Goal: Information Seeking & Learning: Understand process/instructions

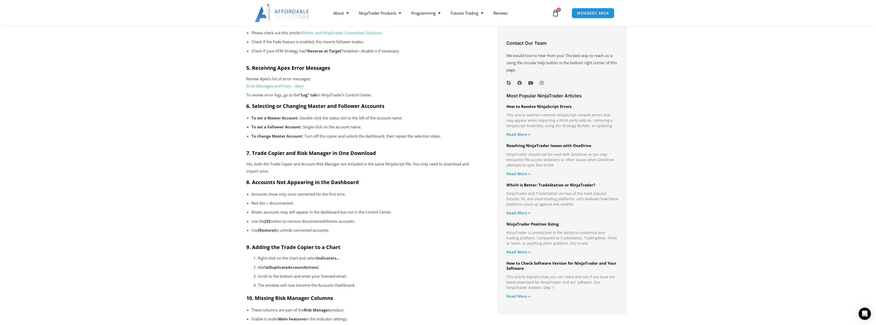
scroll to position [383, 0]
click at [317, 184] on div "1. Confirm You Have the Latest Software Versions Before diving into specific tr…" at bounding box center [363, 229] width 234 height 874
click at [265, 228] on strong "[Restore]" at bounding box center [266, 227] width 17 height 5
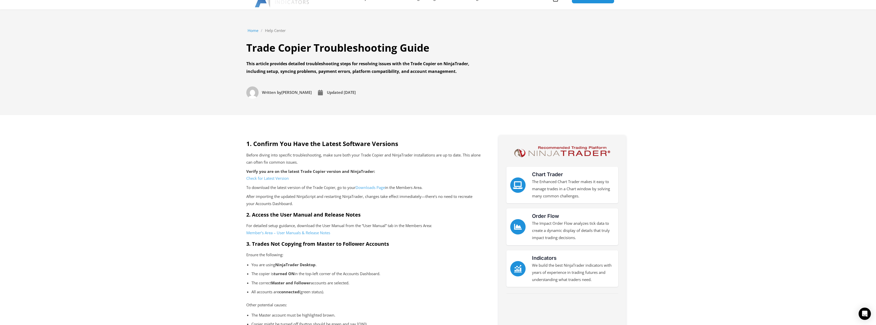
scroll to position [51, 0]
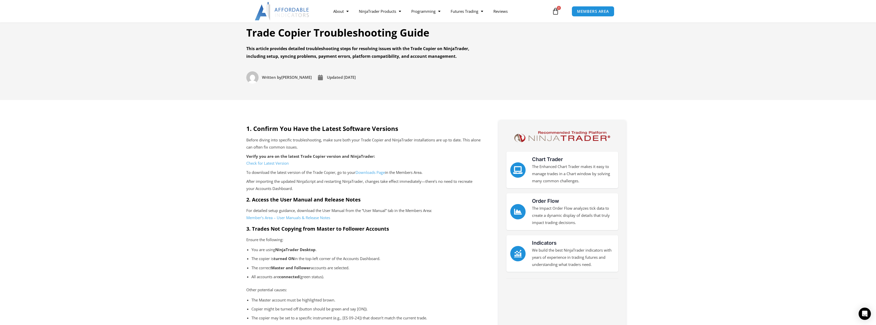
click at [302, 218] on link "Member’s Area – User Manuals & Release Notes" at bounding box center [288, 217] width 84 height 5
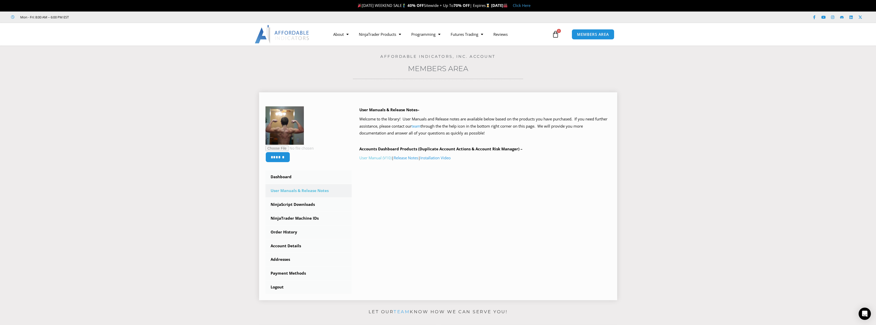
click at [383, 157] on link "User Manual (V10)" at bounding box center [375, 157] width 32 height 5
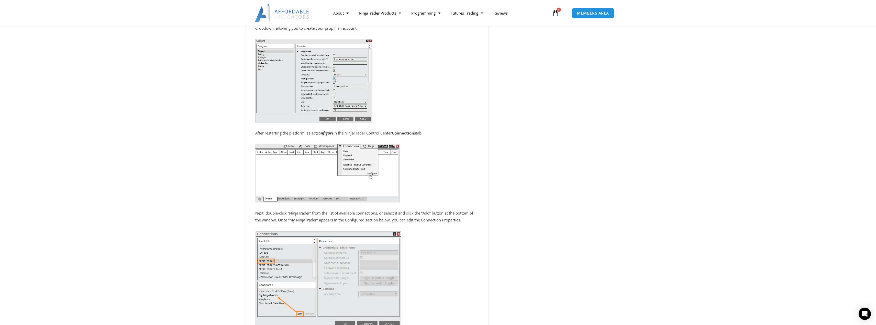
scroll to position [358, 0]
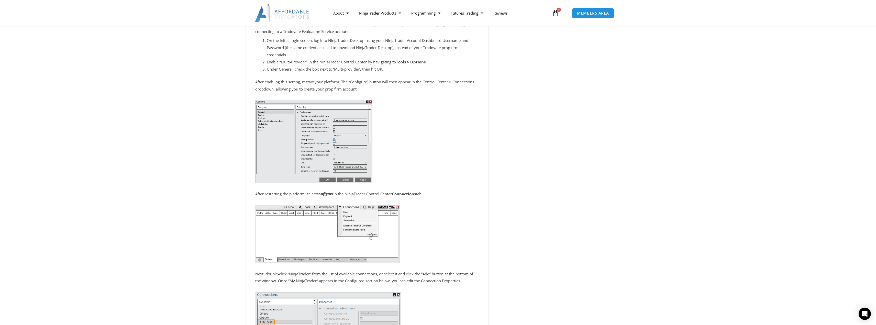
click at [572, 183] on div "Chart Trader The Enhanced Chart Trader makes it easy to manage trades in a Char…" at bounding box center [560, 147] width 138 height 895
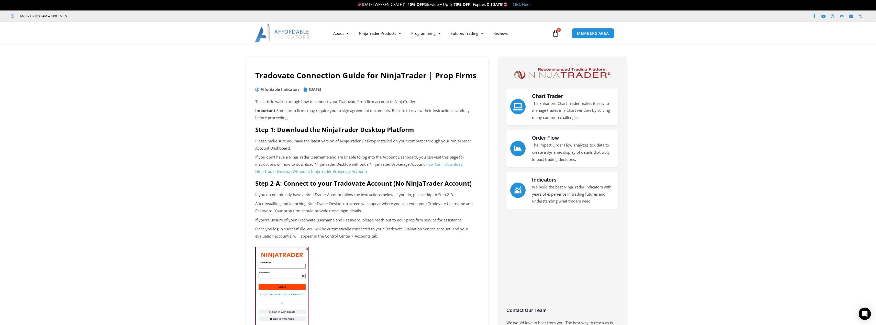
scroll to position [0, 0]
